Goal: Task Accomplishment & Management: Manage account settings

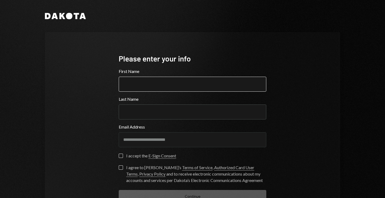
click at [141, 82] on input "First Name" at bounding box center [192, 84] width 147 height 15
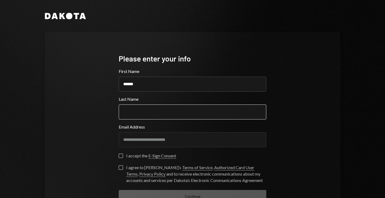
type input "******"
click at [146, 114] on input "Last Name" at bounding box center [192, 111] width 147 height 15
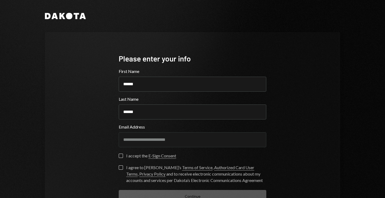
type input "******"
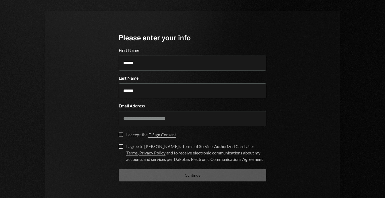
click at [120, 134] on button "I accept the E-Sign Consent" at bounding box center [121, 134] width 4 height 4
click at [120, 148] on button "I agree to Dakota’s Terms of Service , Authorized Card User Terms , Privacy Pol…" at bounding box center [121, 146] width 4 height 4
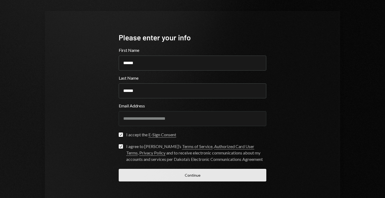
click at [143, 174] on button "Continue" at bounding box center [192, 175] width 147 height 13
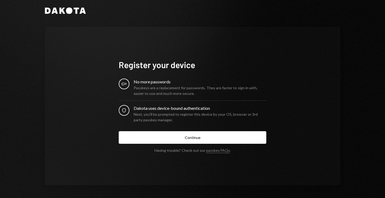
scroll to position [5, 0]
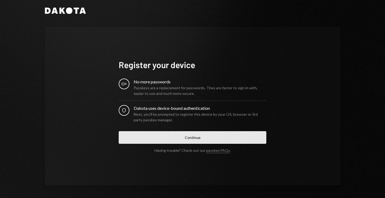
click at [153, 138] on button "Continue" at bounding box center [192, 137] width 147 height 13
click at [180, 139] on button "Continue" at bounding box center [192, 137] width 147 height 13
click at [173, 136] on button "Continue" at bounding box center [192, 137] width 147 height 13
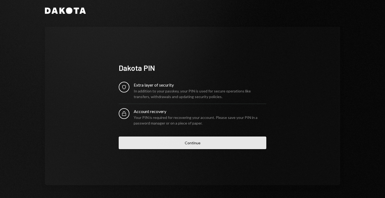
click at [184, 146] on button "Continue" at bounding box center [192, 142] width 147 height 13
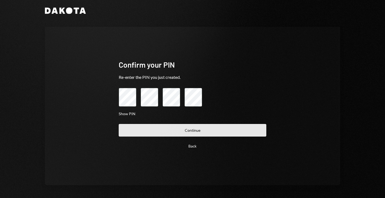
click at [175, 127] on button "Continue" at bounding box center [192, 130] width 147 height 13
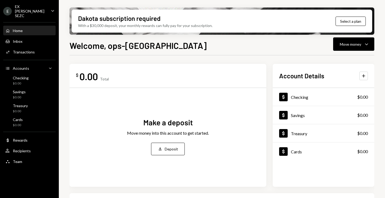
click at [154, 123] on div "Make a deposit" at bounding box center [167, 122] width 49 height 10
click at [149, 135] on div "Move money into this account to get started." at bounding box center [168, 133] width 82 height 6
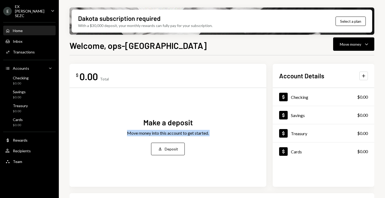
click at [149, 135] on div "Move money into this account to get started." at bounding box center [168, 133] width 82 height 6
click at [155, 122] on div "Make a deposit" at bounding box center [167, 122] width 49 height 10
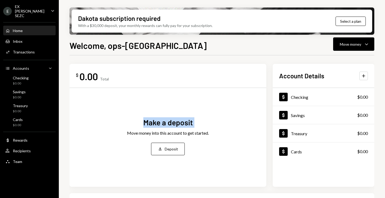
click at [155, 122] on div "Make a deposit" at bounding box center [167, 122] width 49 height 10
click at [98, 48] on h1 "Welcome, ops-[GEOGRAPHIC_DATA]" at bounding box center [137, 45] width 137 height 11
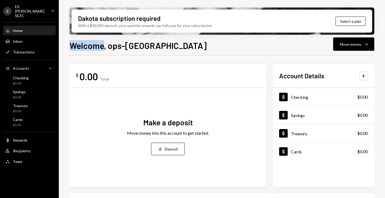
click at [98, 48] on h1 "Welcome, ops-[GEOGRAPHIC_DATA]" at bounding box center [137, 45] width 137 height 11
click at [27, 159] on div "Team Team" at bounding box center [29, 161] width 48 height 5
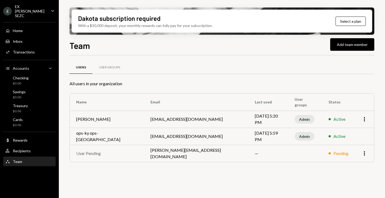
click at [98, 136] on td "ops-ky ops-ky" at bounding box center [107, 136] width 74 height 17
click at [164, 136] on td "ops-ky@exresearchgroup.com" at bounding box center [196, 136] width 104 height 17
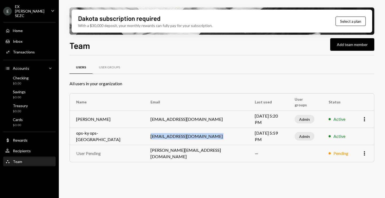
click at [164, 136] on td "ops-ky@exresearchgroup.com" at bounding box center [196, 136] width 104 height 17
click at [94, 138] on td "ops-ky ops-ky" at bounding box center [107, 136] width 74 height 17
click at [43, 9] on div "EX [PERSON_NAME] SEZC" at bounding box center [31, 11] width 32 height 14
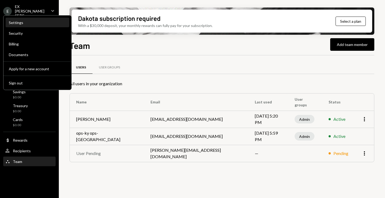
click at [24, 22] on div "Settings" at bounding box center [37, 22] width 57 height 5
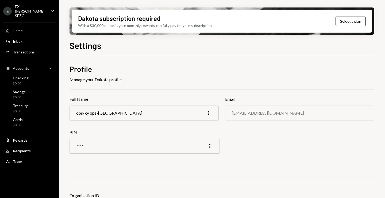
click at [101, 115] on div "ops-ky ops-ky" at bounding box center [109, 112] width 66 height 5
click at [208, 112] on icon "More" at bounding box center [208, 113] width 6 height 6
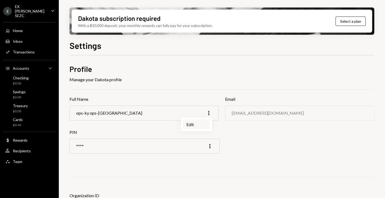
click at [197, 124] on div "Edit" at bounding box center [196, 124] width 27 height 9
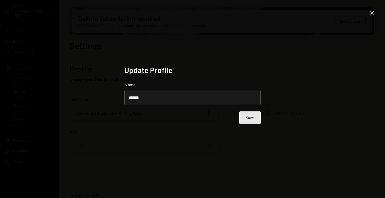
type input "******"
click at [253, 120] on button "Save" at bounding box center [249, 117] width 21 height 13
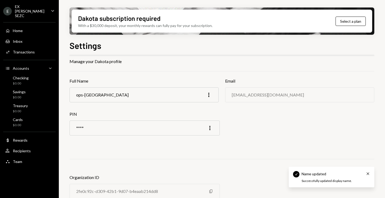
scroll to position [32, 0]
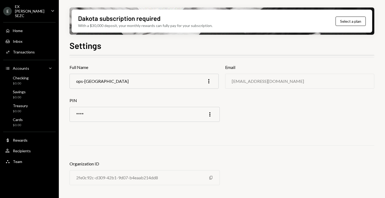
click at [274, 77] on div "ops-ky@exresearchgroup.com" at bounding box center [299, 81] width 149 height 15
click at [267, 81] on div "ops-ky@exresearchgroup.com" at bounding box center [268, 81] width 72 height 5
click at [208, 113] on icon "More" at bounding box center [209, 114] width 6 height 6
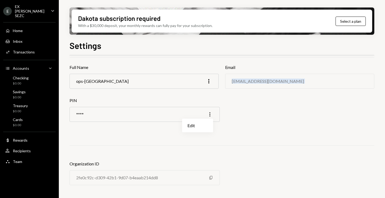
click at [208, 113] on icon "More" at bounding box center [209, 114] width 6 height 6
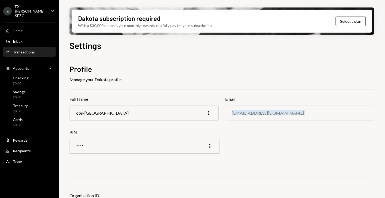
click at [25, 50] on div "Transactions" at bounding box center [24, 52] width 22 height 5
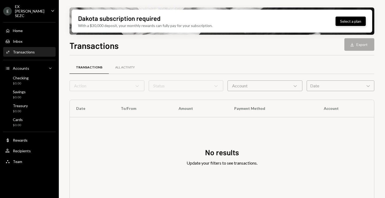
click at [344, 22] on button "Select a plan" at bounding box center [350, 21] width 30 height 9
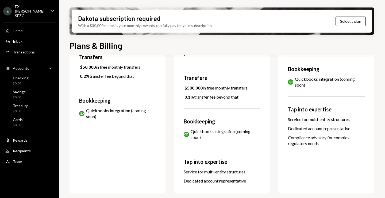
scroll to position [218, 0]
click at [206, 173] on div "Service for multi-entity structures" at bounding box center [222, 172] width 77 height 6
click at [197, 182] on div "Dedicated account representative" at bounding box center [222, 181] width 77 height 6
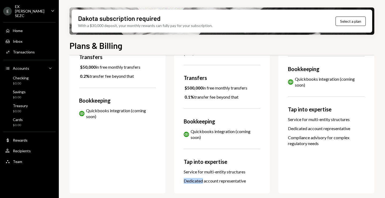
click at [197, 182] on div "Dedicated account representative" at bounding box center [222, 181] width 77 height 6
click at [200, 161] on div "Tap into expertise" at bounding box center [222, 162] width 77 height 8
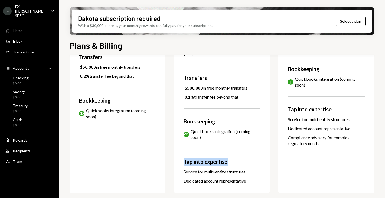
click at [200, 161] on div "Tap into expertise" at bounding box center [222, 162] width 77 height 8
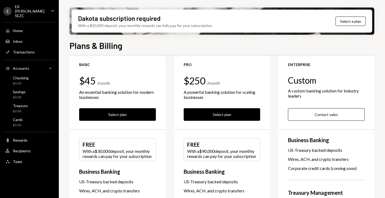
scroll to position [13, 0]
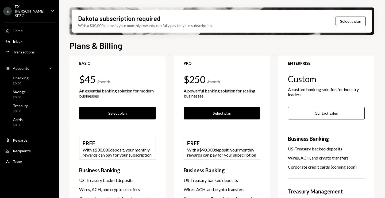
click at [207, 154] on div "With a $90,000 deposit, your monthly rewards can pay for your subscription" at bounding box center [222, 152] width 70 height 10
click at [199, 150] on div "With a $90,000 deposit, your monthly rewards can pay for your subscription" at bounding box center [222, 152] width 70 height 10
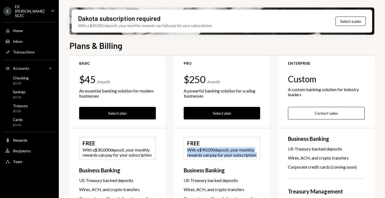
click at [199, 150] on div "With a $90,000 deposit, your monthly rewards can pay for your subscription" at bounding box center [222, 152] width 70 height 10
click at [205, 148] on div "With a $90,000 deposit, your monthly rewards can pay for your subscription" at bounding box center [222, 152] width 70 height 10
click at [217, 151] on div "With a $90,000 deposit, your monthly rewards can pay for your subscription" at bounding box center [222, 152] width 70 height 10
click at [220, 150] on div "With a $90,000 deposit, your monthly rewards can pay for your subscription" at bounding box center [222, 152] width 70 height 10
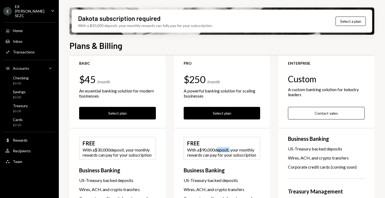
click at [220, 150] on div "With a $90,000 deposit, your monthly rewards can pay for your subscription" at bounding box center [222, 152] width 70 height 10
click at [206, 149] on div "With a $90,000 deposit, your monthly rewards can pay for your subscription" at bounding box center [222, 152] width 70 height 10
click at [198, 151] on div "With a $90,000 deposit, your monthly rewards can pay for your subscription" at bounding box center [222, 152] width 70 height 10
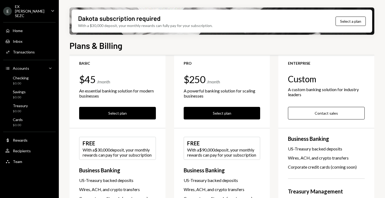
click at [193, 151] on div "With a $90,000 deposit, your monthly rewards can pay for your subscription" at bounding box center [222, 152] width 70 height 10
click at [193, 155] on div "With a $90,000 deposit, your monthly rewards can pay for your subscription" at bounding box center [222, 152] width 70 height 10
click at [204, 155] on div "With a $90,000 deposit, your monthly rewards can pay for your subscription" at bounding box center [222, 152] width 70 height 10
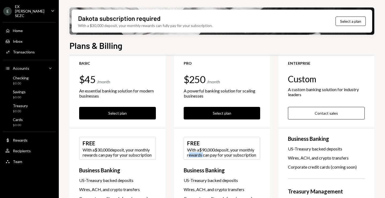
click at [204, 155] on div "With a $90,000 deposit, your monthly rewards can pay for your subscription" at bounding box center [222, 152] width 70 height 10
click at [195, 157] on div "With a $90,000 deposit, your monthly rewards can pay for your subscription" at bounding box center [222, 152] width 70 height 10
click at [204, 154] on div "With a $90,000 deposit, your monthly rewards can pay for your subscription" at bounding box center [222, 152] width 70 height 10
click at [25, 50] on div "Transactions" at bounding box center [24, 52] width 22 height 5
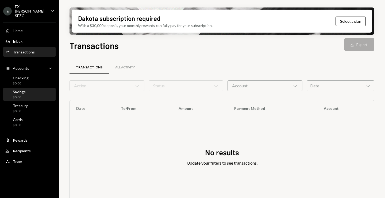
click at [26, 89] on div "Savings $0.00" at bounding box center [29, 94] width 48 height 10
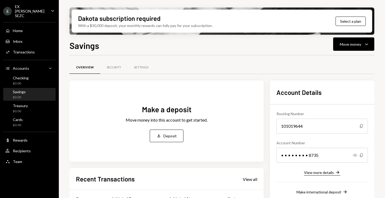
click at [327, 174] on button "View more details Right Arrow" at bounding box center [322, 173] width 36 height 6
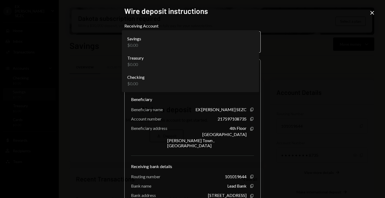
click at [254, 46] on body "**********" at bounding box center [192, 99] width 385 height 198
click at [330, 60] on div "**********" at bounding box center [192, 99] width 385 height 198
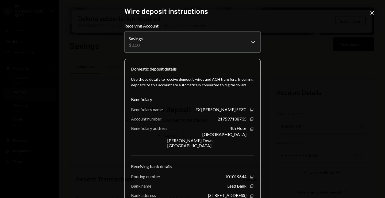
click at [370, 12] on icon at bounding box center [372, 13] width 4 height 4
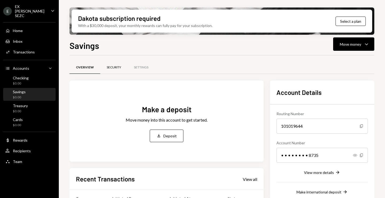
click at [109, 67] on div "Security" at bounding box center [114, 67] width 14 height 5
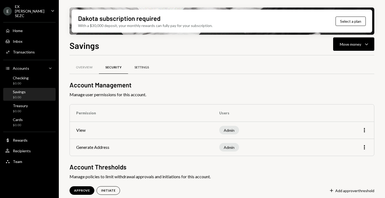
click at [138, 68] on div "Settings" at bounding box center [141, 67] width 14 height 5
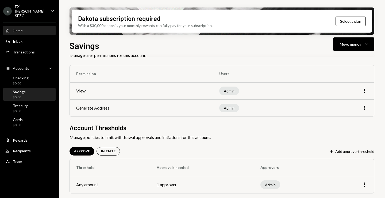
click at [16, 26] on link "Home Home" at bounding box center [29, 31] width 52 height 10
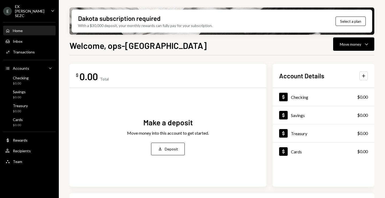
click at [169, 124] on div "Make a deposit" at bounding box center [167, 122] width 49 height 10
click at [126, 48] on h1 "Welcome, ops-[GEOGRAPHIC_DATA]" at bounding box center [137, 45] width 137 height 11
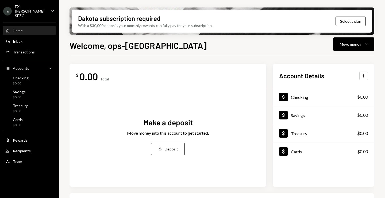
click at [118, 48] on h1 "Welcome, ops-[GEOGRAPHIC_DATA]" at bounding box center [137, 45] width 137 height 11
click at [124, 47] on h1 "Welcome, ops-[GEOGRAPHIC_DATA]" at bounding box center [137, 45] width 137 height 11
click at [23, 138] on div "Dollar Rewards" at bounding box center [29, 140] width 48 height 9
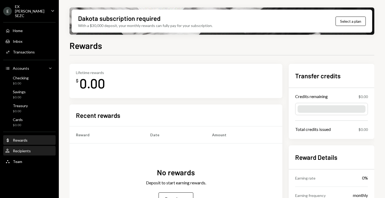
click at [22, 149] on div "User Recipients" at bounding box center [29, 150] width 48 height 9
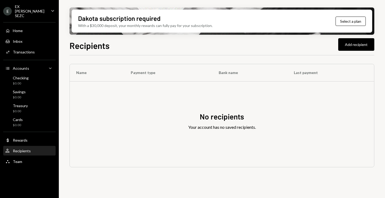
click at [52, 10] on icon "Caret Down" at bounding box center [53, 11] width 6 height 6
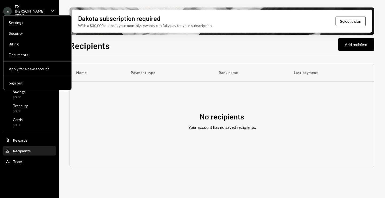
click at [326, 45] on div "Recipients Add recipient" at bounding box center [221, 45] width 305 height 12
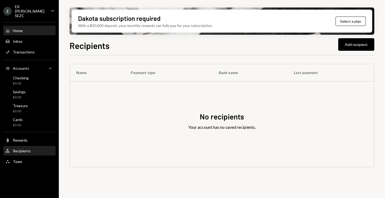
click at [25, 28] on div "Home Home" at bounding box center [29, 30] width 48 height 5
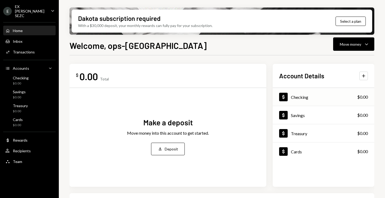
click at [295, 99] on div "Checking" at bounding box center [299, 97] width 17 height 5
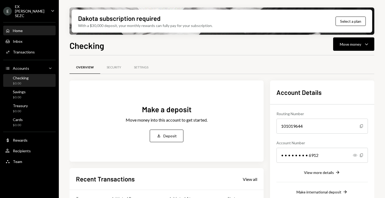
click at [19, 26] on div "Home Home" at bounding box center [29, 30] width 48 height 9
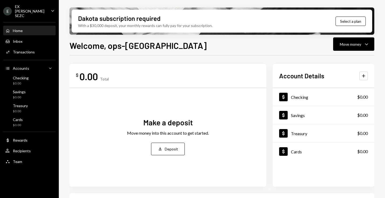
click at [96, 46] on h1 "Welcome, ops-[GEOGRAPHIC_DATA]" at bounding box center [137, 45] width 137 height 11
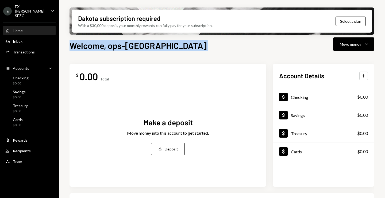
click at [96, 46] on h1 "Welcome, ops-[GEOGRAPHIC_DATA]" at bounding box center [137, 45] width 137 height 11
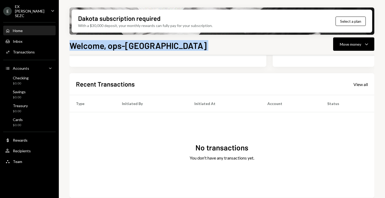
scroll to position [124, 0]
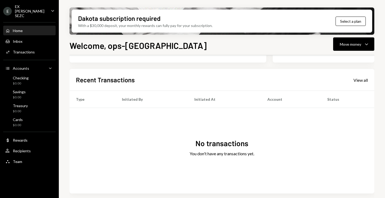
click at [51, 11] on div "Caret Down" at bounding box center [53, 11] width 6 height 7
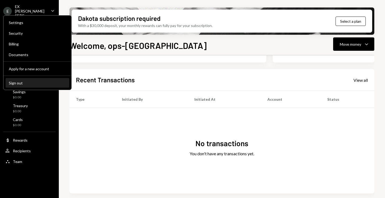
click at [14, 81] on div "Sign out" at bounding box center [37, 83] width 57 height 5
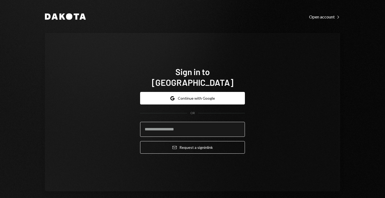
click at [163, 122] on input "email" at bounding box center [192, 129] width 105 height 15
type input "**********"
click at [178, 77] on h1 "Sign in to [GEOGRAPHIC_DATA]" at bounding box center [192, 76] width 105 height 21
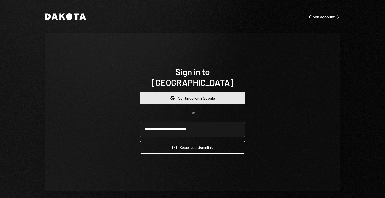
click at [173, 98] on icon "button" at bounding box center [173, 99] width 2 height 2
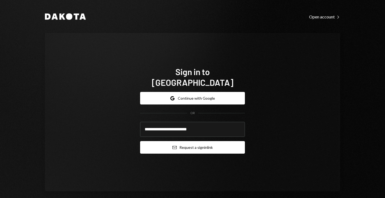
click at [196, 143] on button "Email Request a sign in link" at bounding box center [192, 147] width 105 height 13
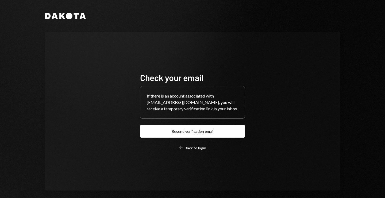
click at [184, 135] on button "Resend verification email" at bounding box center [192, 131] width 105 height 13
